Goal: Check status: Check status

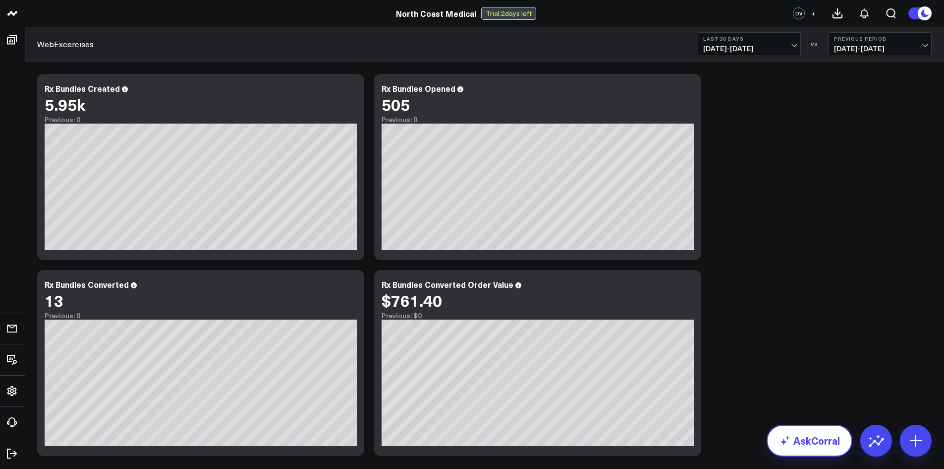
scroll to position [52, 0]
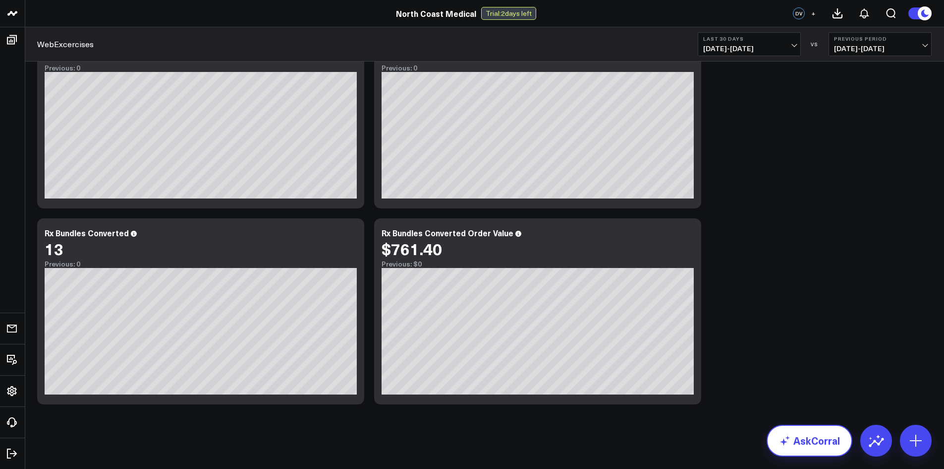
click at [817, 440] on link "AskCorral" at bounding box center [810, 440] width 86 height 32
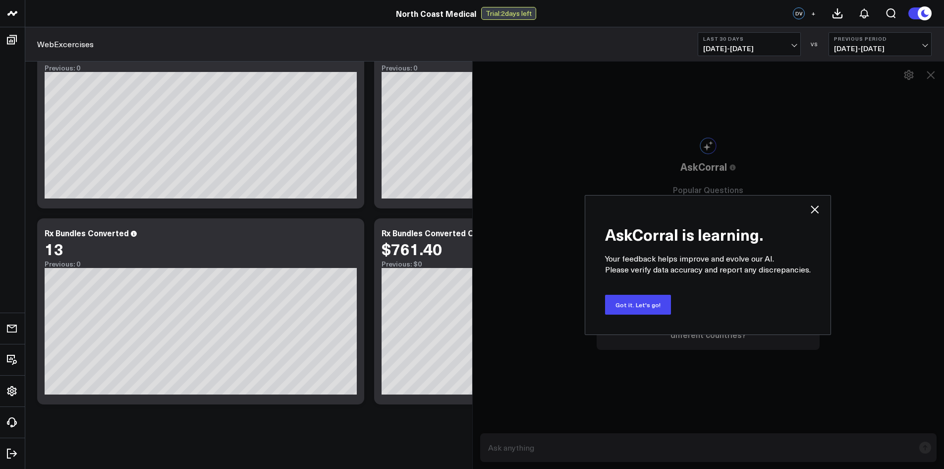
click at [814, 213] on icon at bounding box center [815, 209] width 12 height 12
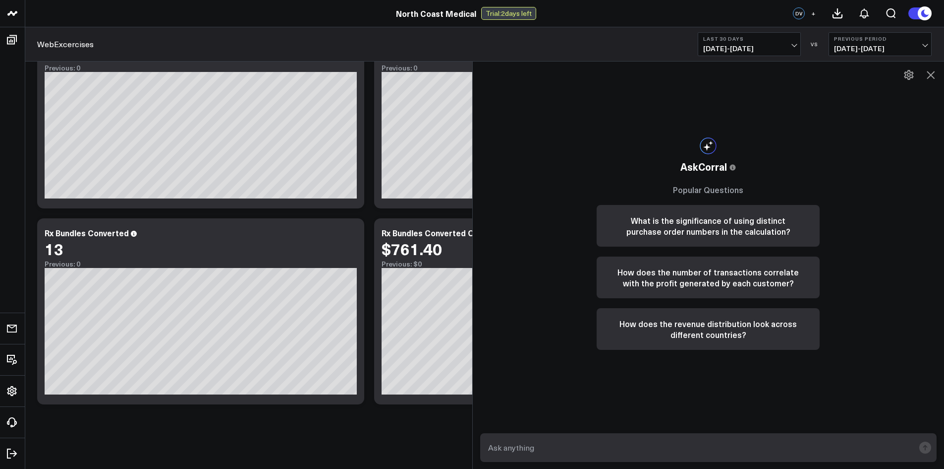
click at [929, 78] on icon at bounding box center [931, 75] width 12 height 12
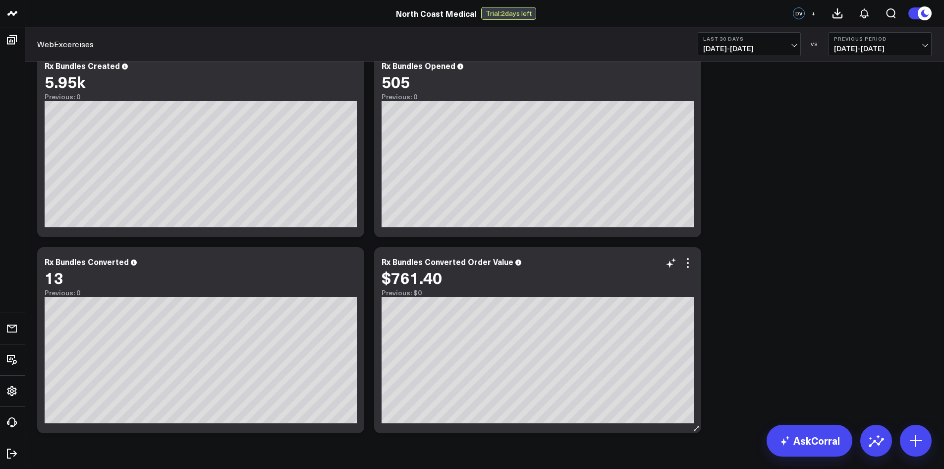
scroll to position [23, 0]
click at [774, 57] on div "WebExcercises Last 30 Days 07/13/25 - 08/11/25 VS Previous Period 06/13/25 - 07…" at bounding box center [485, 44] width 920 height 34
click at [759, 45] on span "07/13/25 - 08/11/25" at bounding box center [750, 49] width 92 height 8
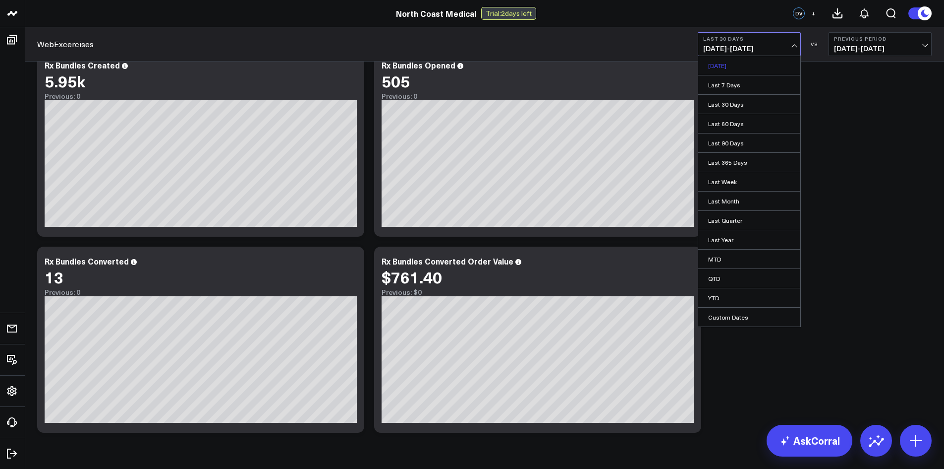
click at [735, 67] on link "Yesterday" at bounding box center [750, 65] width 102 height 19
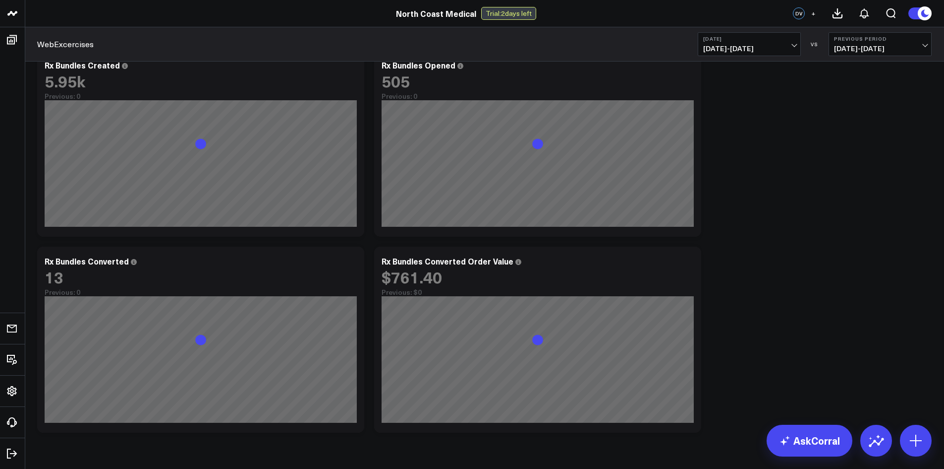
click at [764, 49] on span "08/11/25 - 08/11/25" at bounding box center [750, 49] width 92 height 8
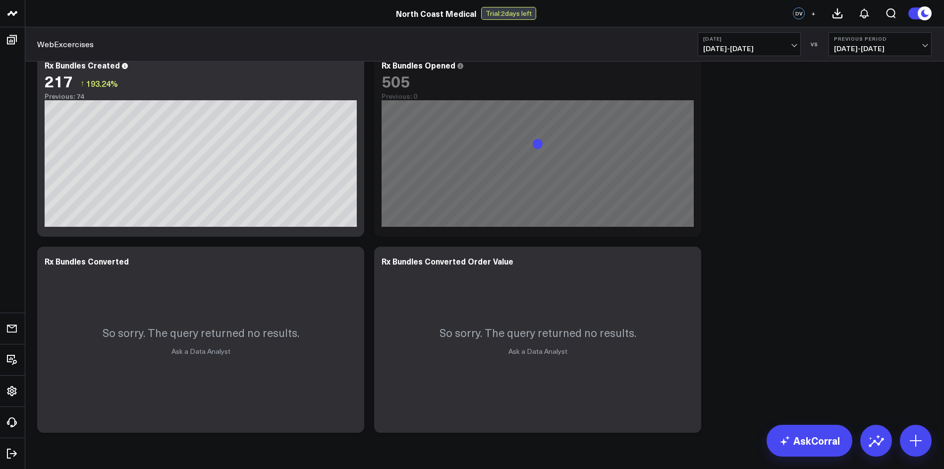
click at [853, 92] on div "Modify via AI Copy link to widget Ask support Remove Create linked copy Executi…" at bounding box center [484, 242] width 905 height 392
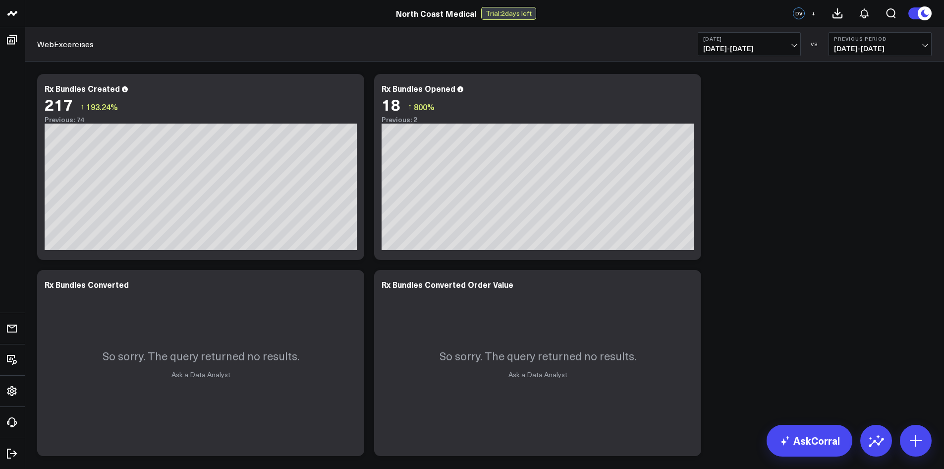
scroll to position [0, 0]
click at [789, 50] on span "08/11/25 - 08/11/25" at bounding box center [750, 49] width 92 height 8
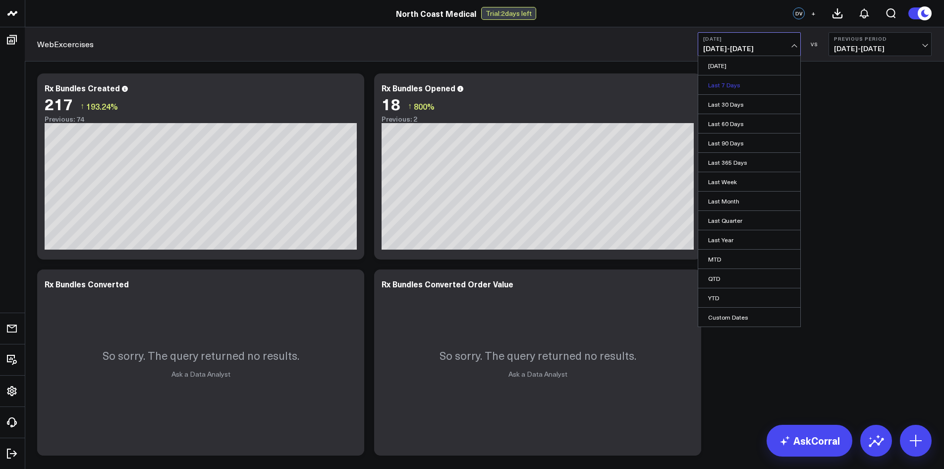
click at [756, 89] on link "Last 7 Days" at bounding box center [750, 84] width 102 height 19
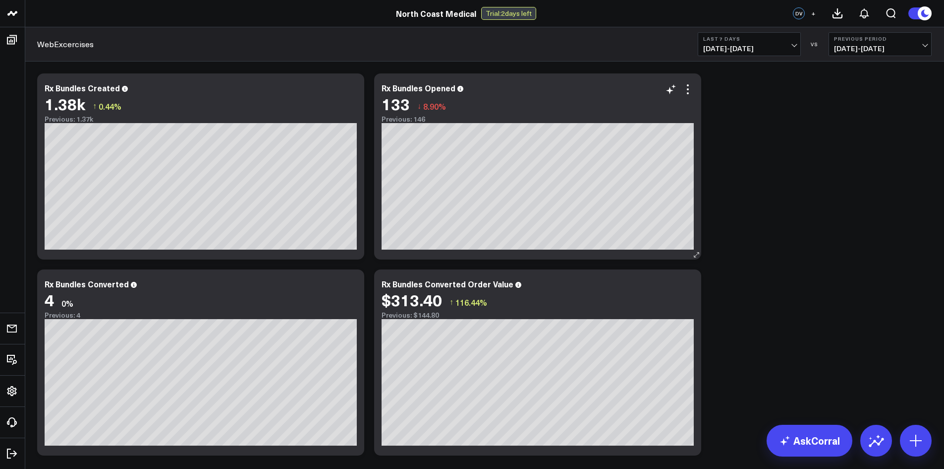
scroll to position [52, 0]
